Goal: Task Accomplishment & Management: Manage account settings

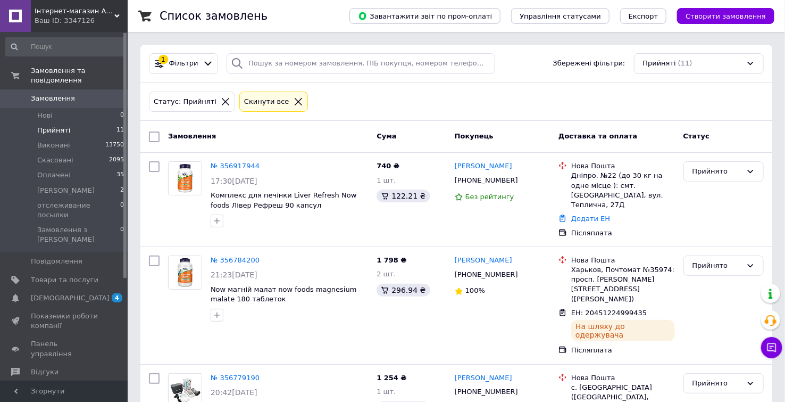
click at [50, 126] on span "Прийняті" at bounding box center [53, 131] width 33 height 10
click at [52, 109] on li "Нові 0" at bounding box center [65, 115] width 130 height 15
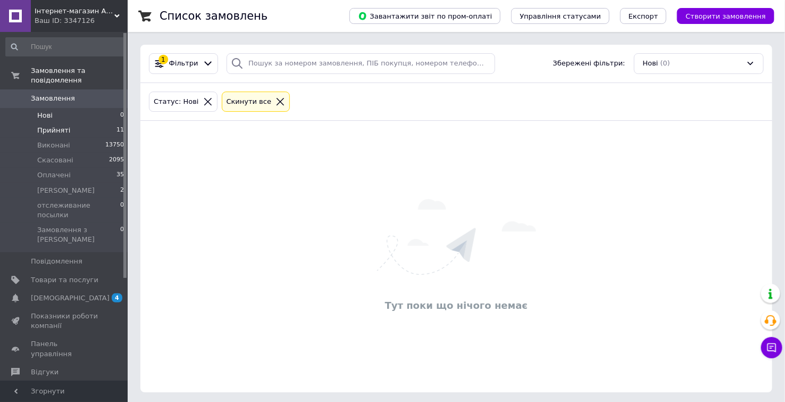
click at [49, 126] on span "Прийняті" at bounding box center [53, 131] width 33 height 10
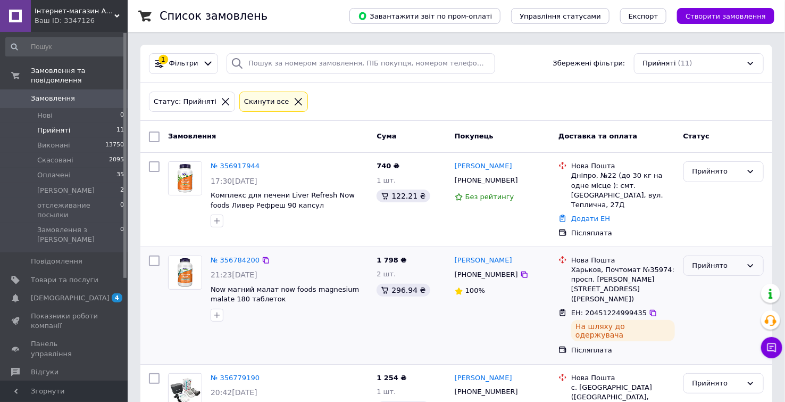
click at [699, 260] on div "Прийнято" at bounding box center [717, 265] width 49 height 11
click at [701, 278] on li "Виконано" at bounding box center [723, 288] width 79 height 20
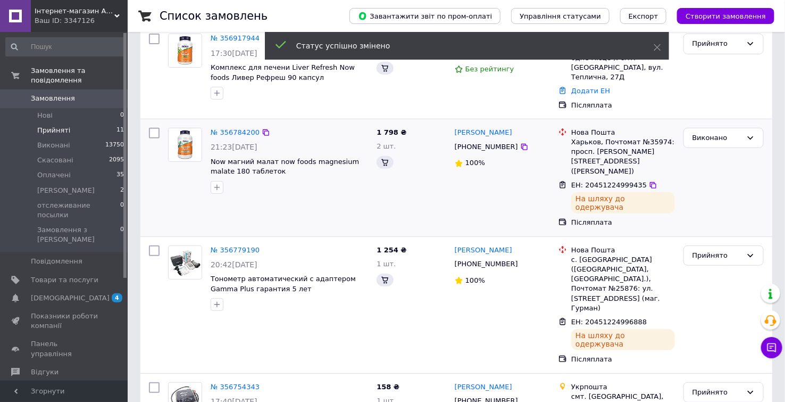
scroll to position [154, 0]
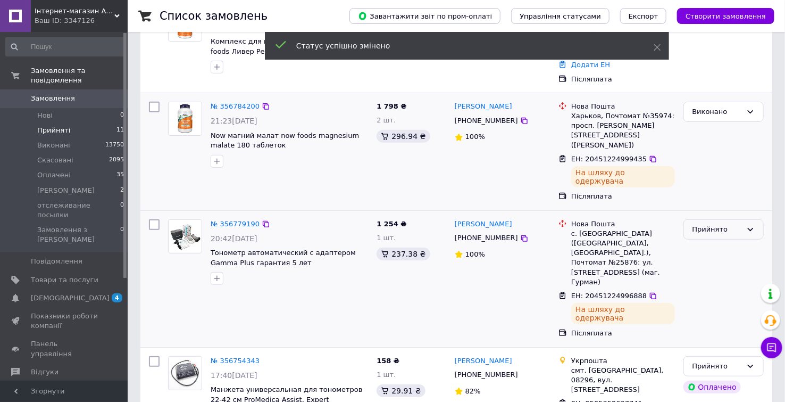
click at [712, 224] on div "Прийнято" at bounding box center [717, 229] width 49 height 11
click at [710, 242] on li "Виконано" at bounding box center [723, 252] width 79 height 20
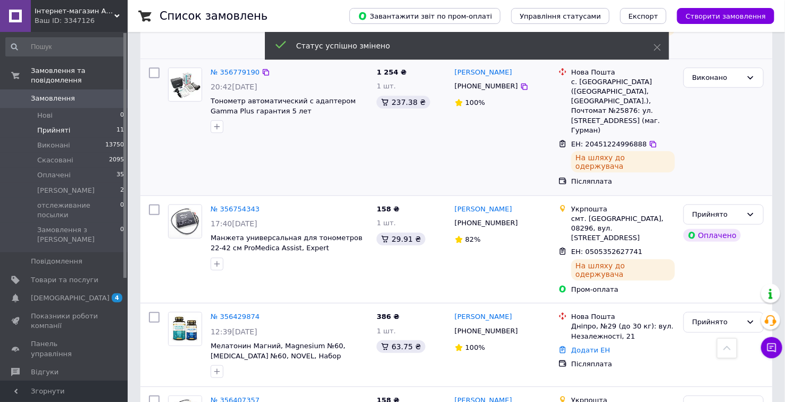
scroll to position [307, 0]
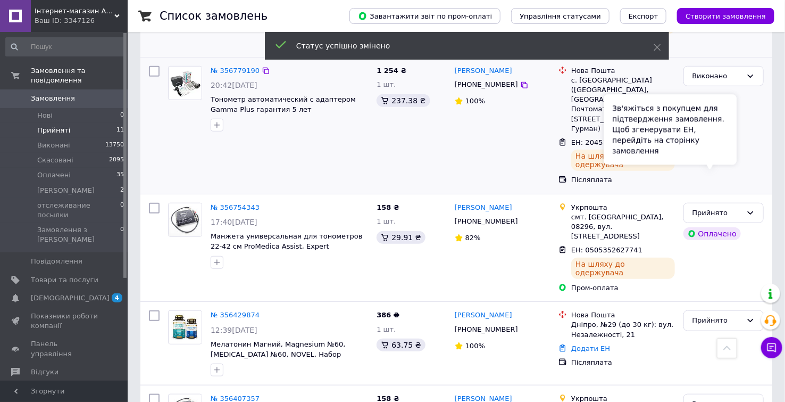
click at [711, 148] on div "Зв'яжіться з покупцем для підтвердження замовлення. Щоб згенерувати ЕН, перейді…" at bounding box center [670, 130] width 133 height 70
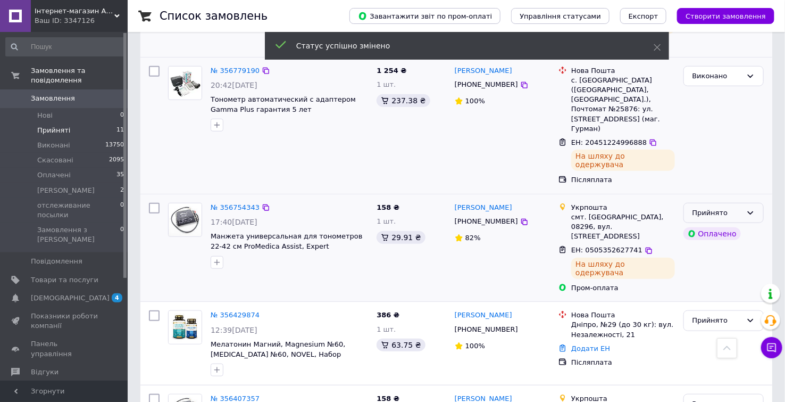
click at [754, 203] on div "Прийнято" at bounding box center [724, 213] width 80 height 21
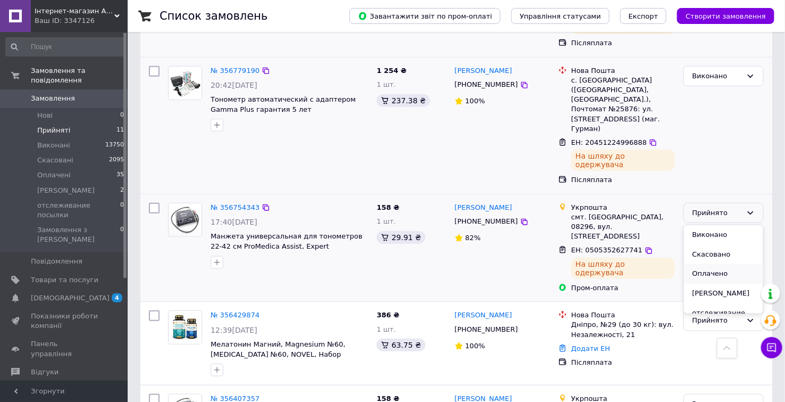
click at [719, 264] on li "Оплачено" at bounding box center [723, 274] width 79 height 20
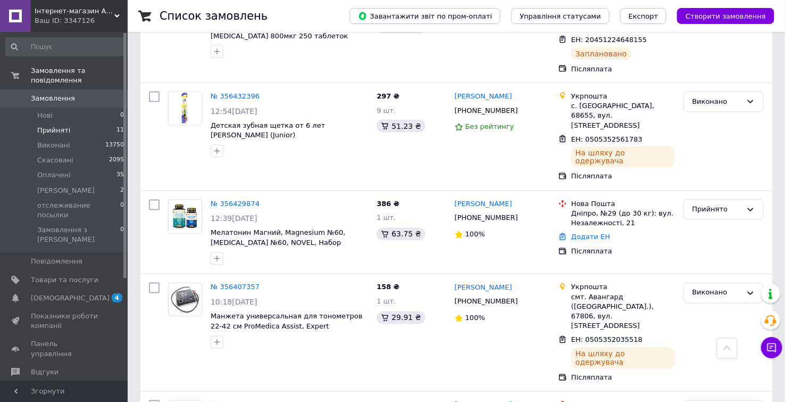
scroll to position [772, 0]
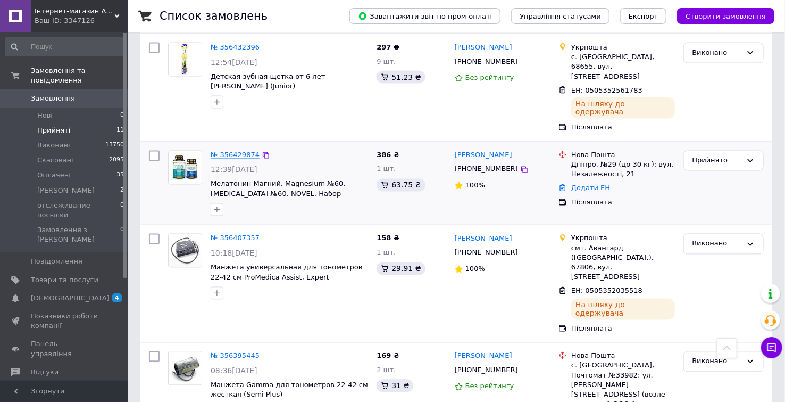
click at [236, 151] on link "№ 356429874" at bounding box center [235, 155] width 49 height 8
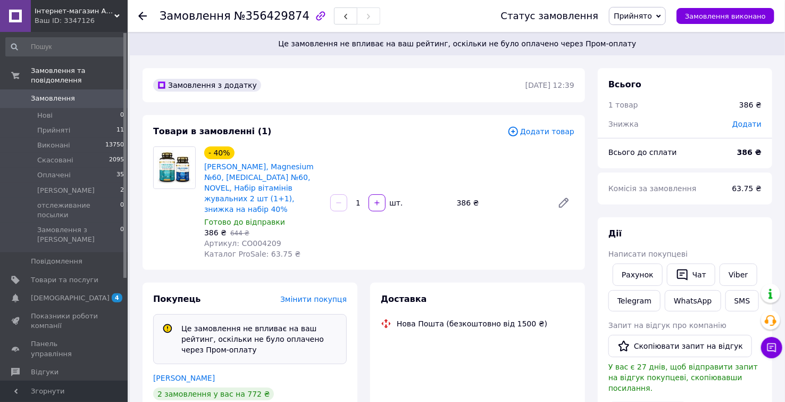
click at [264, 16] on span "№356429874" at bounding box center [272, 16] width 76 height 13
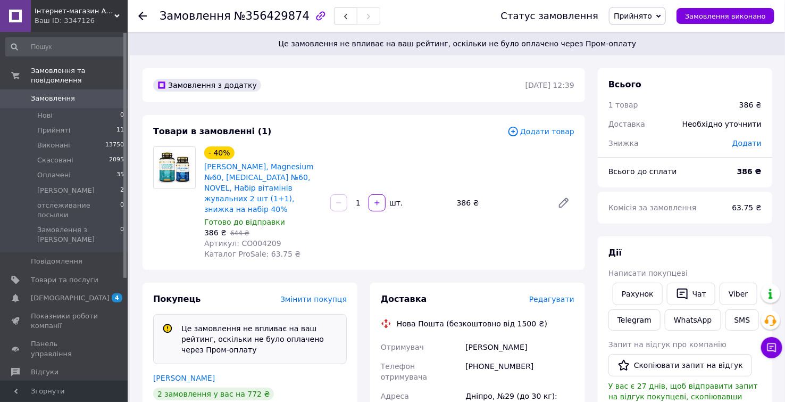
click at [264, 16] on span "№356429874" at bounding box center [272, 16] width 76 height 13
copy span "356429874"
click at [283, 19] on span "№356429874" at bounding box center [272, 16] width 76 height 13
drag, startPoint x: 525, startPoint y: 356, endPoint x: 479, endPoint y: 355, distance: 45.3
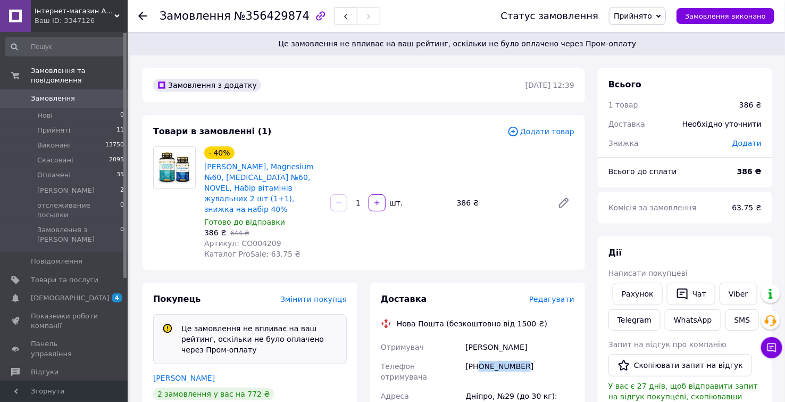
click at [479, 356] on div "[PHONE_NUMBER]" at bounding box center [519, 371] width 113 height 30
copy div "0935144603"
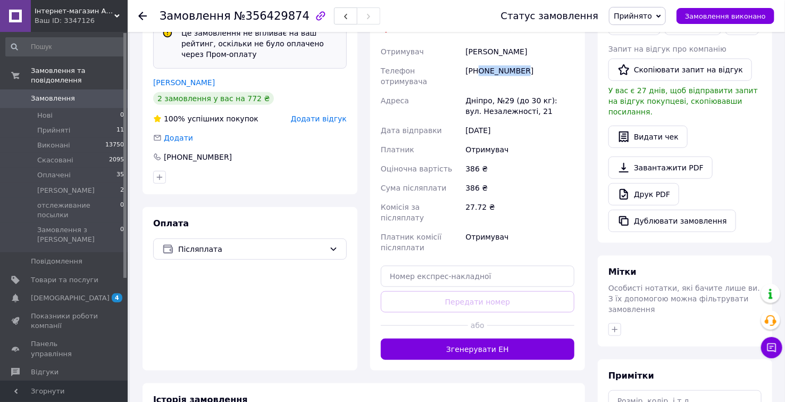
scroll to position [343, 0]
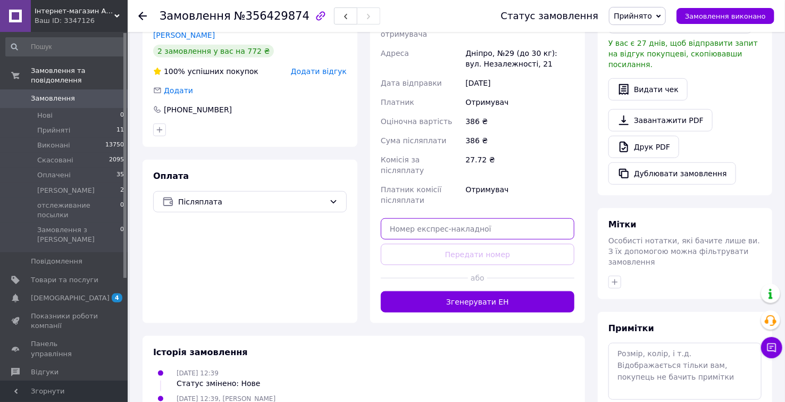
click at [420, 218] on input "text" at bounding box center [478, 228] width 194 height 21
paste input "20451223790040"
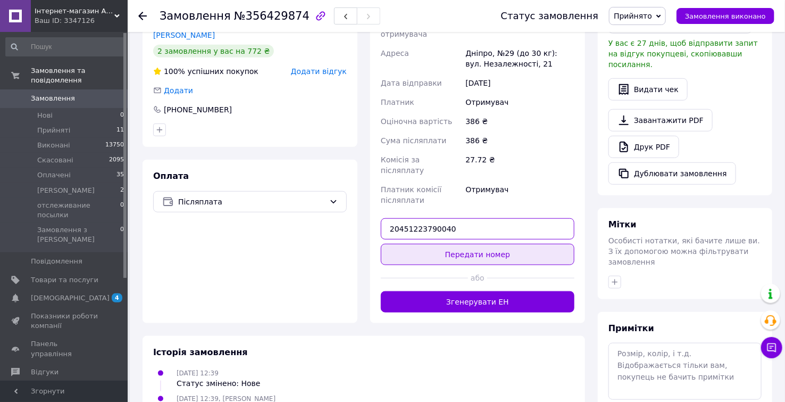
type input "20451223790040"
click at [436, 244] on button "Передати номер" at bounding box center [478, 254] width 194 height 21
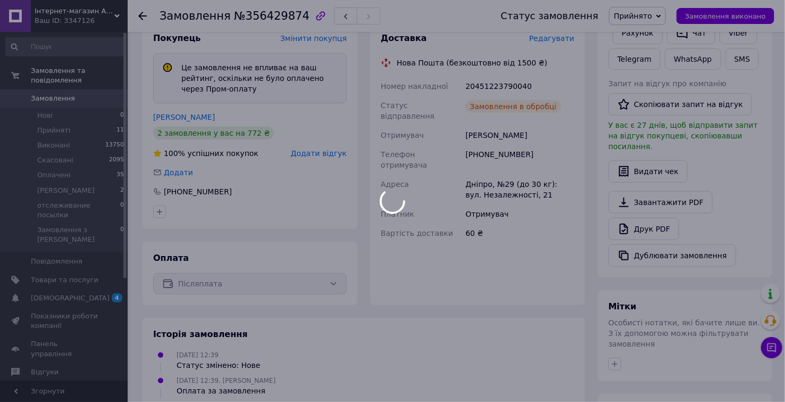
scroll to position [6, 0]
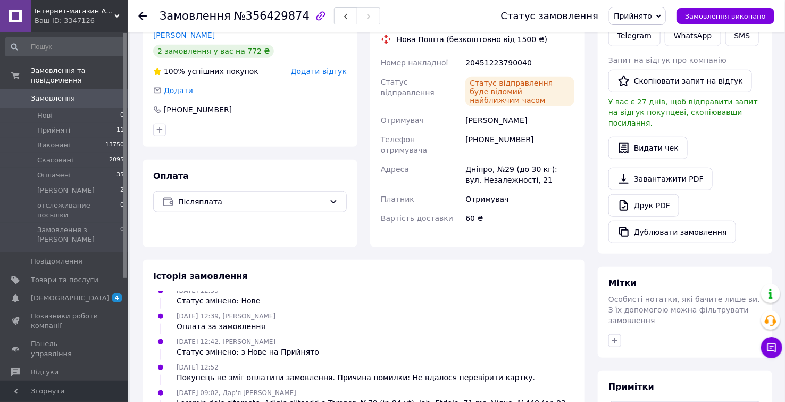
click at [645, 15] on span "Прийнято" at bounding box center [633, 16] width 38 height 9
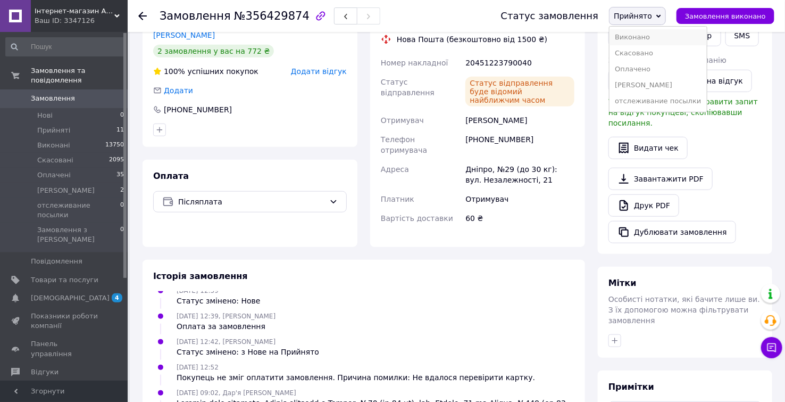
click at [646, 33] on li "Виконано" at bounding box center [658, 37] width 97 height 16
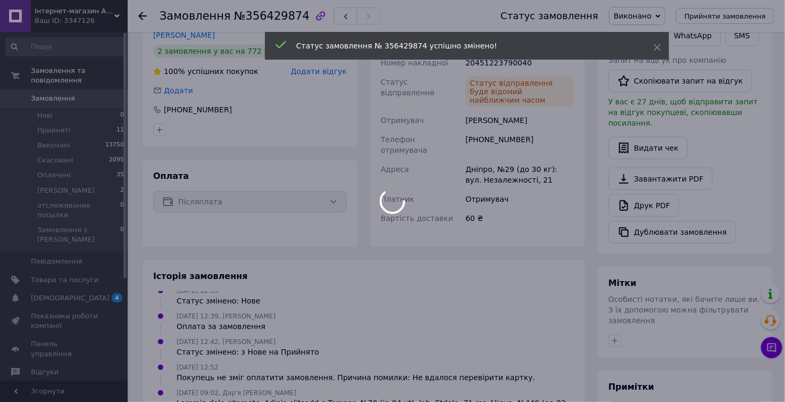
click at [142, 16] on div at bounding box center [392, 201] width 785 height 402
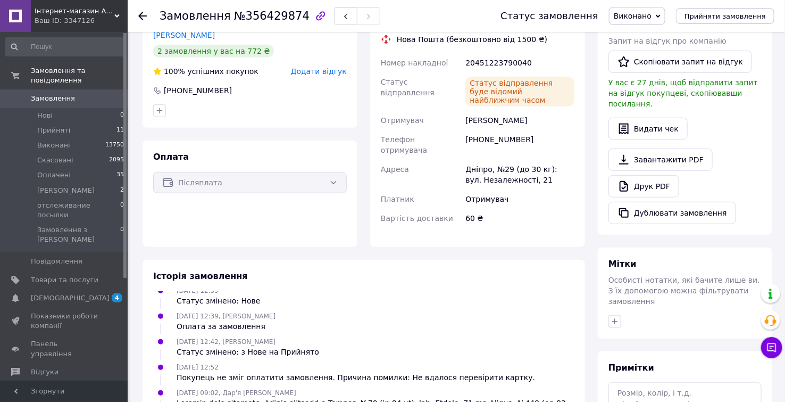
click at [145, 14] on icon at bounding box center [142, 16] width 9 height 9
